Goal: Information Seeking & Learning: Learn about a topic

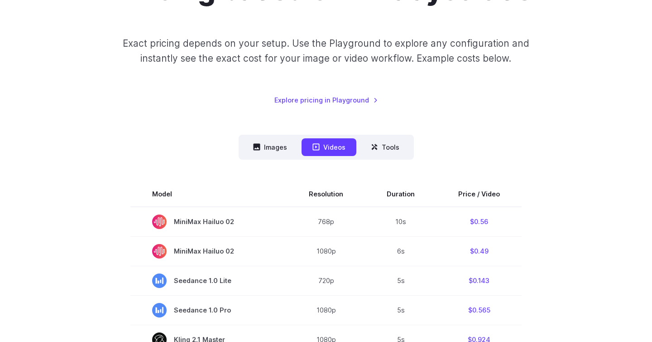
scroll to position [75, 0]
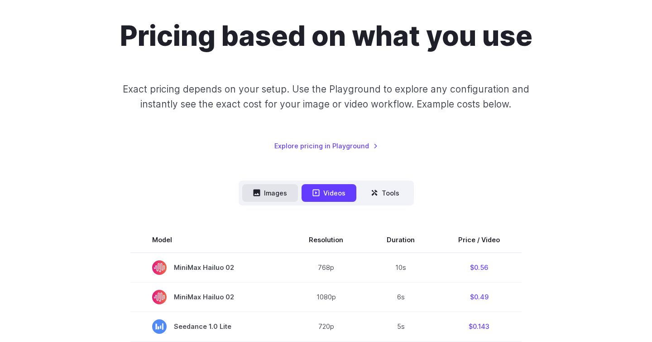
click at [275, 194] on button "Images" at bounding box center [270, 193] width 56 height 18
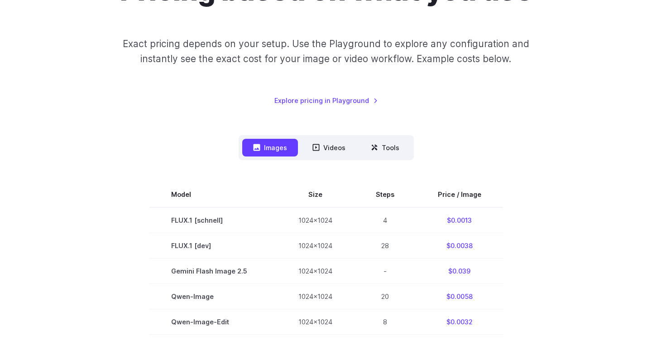
scroll to position [87, 0]
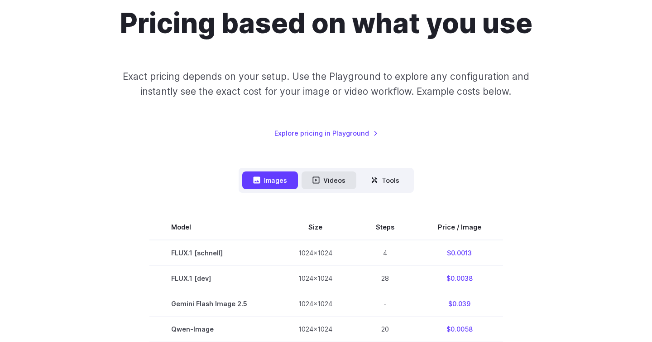
click at [326, 183] on button "Videos" at bounding box center [329, 180] width 55 height 18
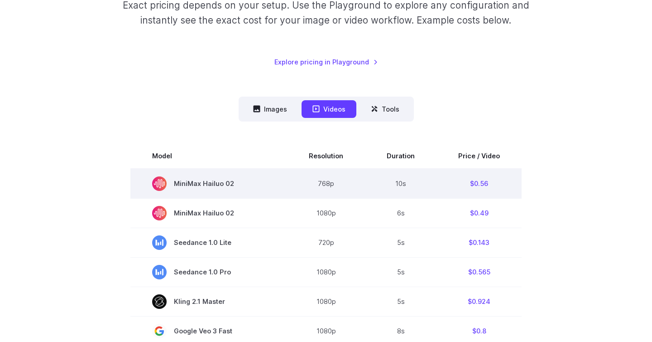
scroll to position [154, 0]
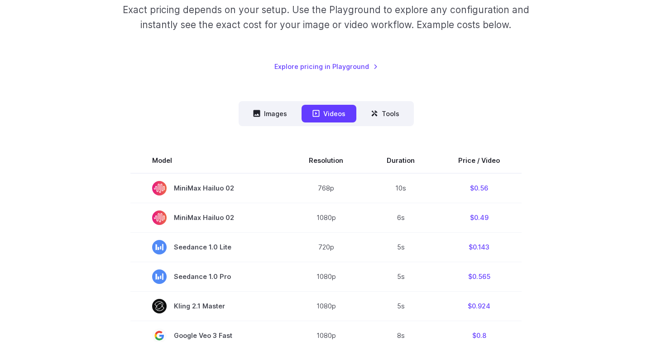
click at [273, 112] on button "Images" at bounding box center [270, 114] width 56 height 18
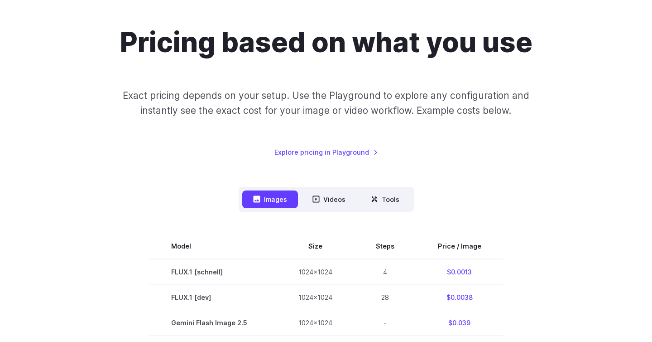
scroll to position [0, 0]
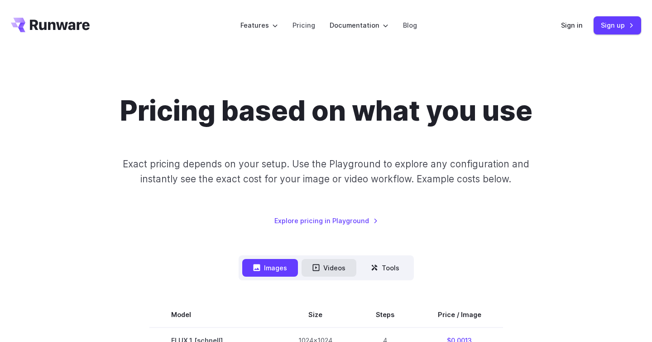
click at [332, 265] on button "Videos" at bounding box center [329, 268] width 55 height 18
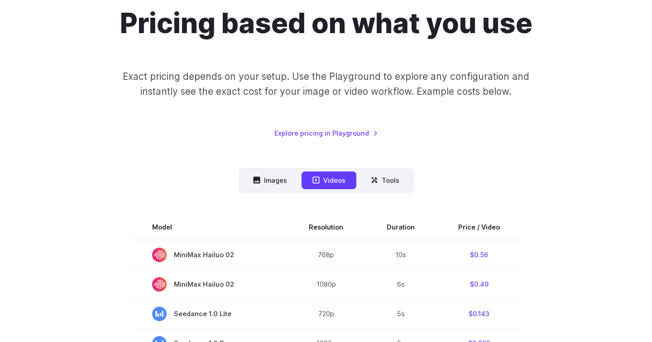
scroll to position [158, 0]
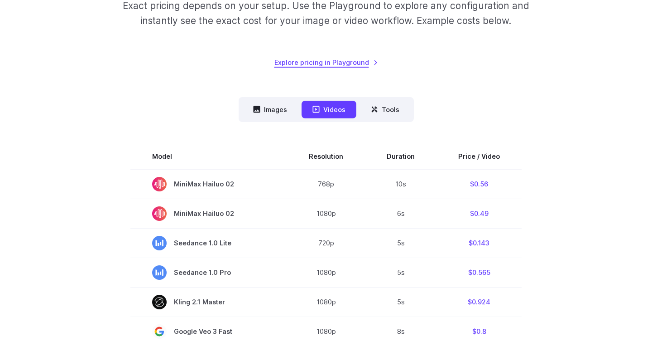
click at [332, 62] on link "Explore pricing in Playground" at bounding box center [327, 62] width 104 height 10
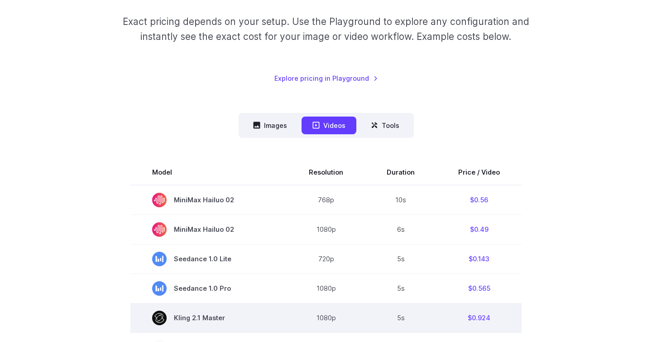
scroll to position [0, 0]
